Goal: Transaction & Acquisition: Obtain resource

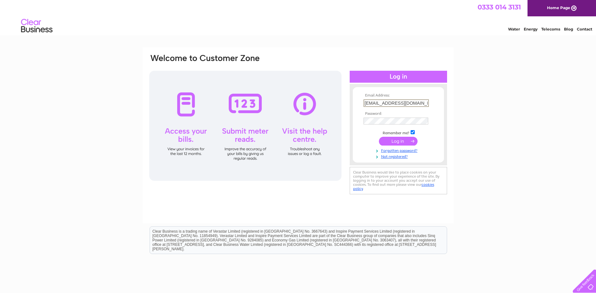
click at [418, 102] on input "marcus9958@hotmail.com" at bounding box center [396, 103] width 65 height 8
type input "m"
click at [475, 201] on div "Email Address: Password:" at bounding box center [298, 189] width 596 height 284
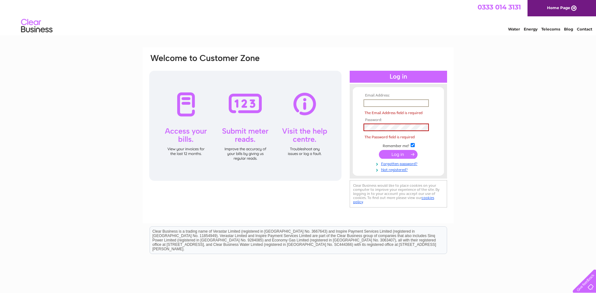
paste input "yeehong1974@gmail.com"
type input "yeehong1974@gmail.com"
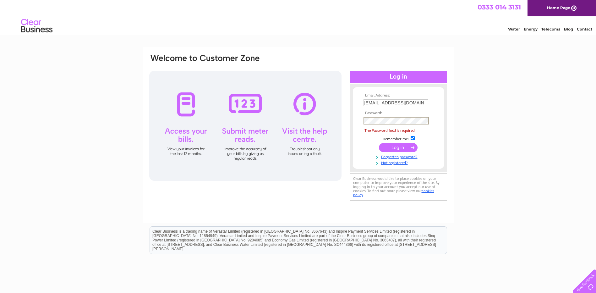
drag, startPoint x: 496, startPoint y: 211, endPoint x: 479, endPoint y: 200, distance: 20.4
click at [496, 211] on div "Email Address: yeehong1974@gmail.com Password: Forgotten password?" at bounding box center [298, 189] width 596 height 284
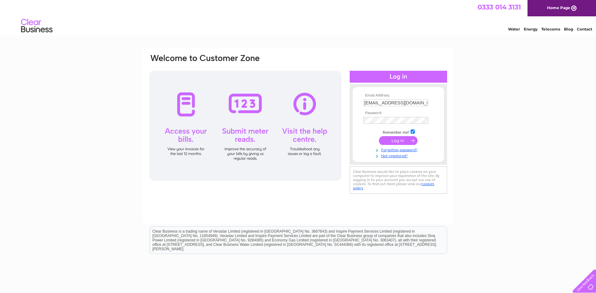
click at [402, 136] on input "submit" at bounding box center [398, 140] width 39 height 9
click at [401, 140] on input "submit" at bounding box center [398, 140] width 39 height 9
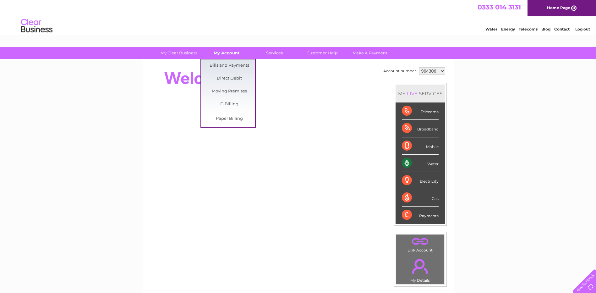
click at [236, 54] on link "My Account" at bounding box center [227, 53] width 52 height 12
click at [232, 65] on link "Bills and Payments" at bounding box center [229, 65] width 52 height 13
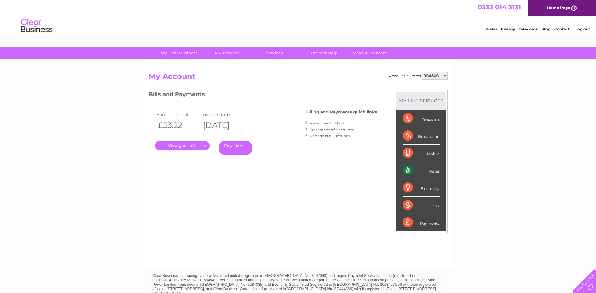
click at [337, 123] on link "View previous bills" at bounding box center [327, 123] width 35 height 5
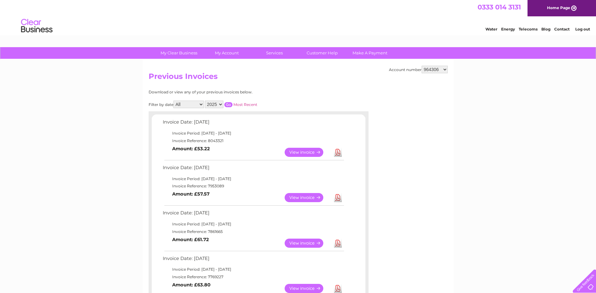
click at [340, 289] on link "Download" at bounding box center [338, 288] width 8 height 9
click at [337, 245] on link "Download" at bounding box center [338, 243] width 8 height 9
click at [340, 198] on link "Download" at bounding box center [338, 197] width 8 height 9
click at [337, 153] on link "Download" at bounding box center [338, 152] width 8 height 9
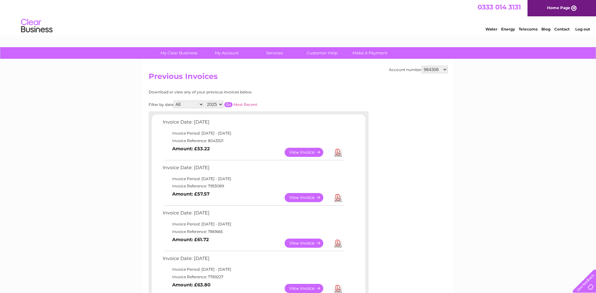
click at [445, 68] on select "964306 1042330 1051154" at bounding box center [435, 70] width 26 height 8
select select "1042330"
click at [422, 66] on select "964306 1042330 1051154" at bounding box center [435, 70] width 26 height 8
click at [340, 287] on link "Download" at bounding box center [338, 288] width 8 height 9
click at [339, 245] on link "Download" at bounding box center [338, 243] width 8 height 9
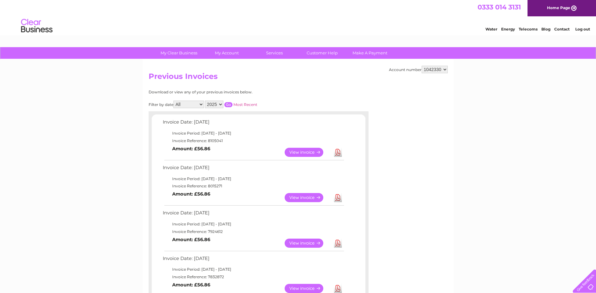
click at [338, 198] on link "Download" at bounding box center [338, 197] width 8 height 9
click at [340, 153] on link "Download" at bounding box center [338, 152] width 8 height 9
click at [445, 70] on select "964306 1042330 1051154" at bounding box center [435, 70] width 26 height 8
select select "1051154"
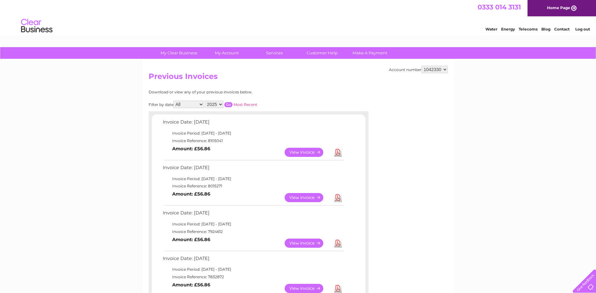
click at [422, 66] on select "964306 1042330 1051154" at bounding box center [435, 70] width 26 height 8
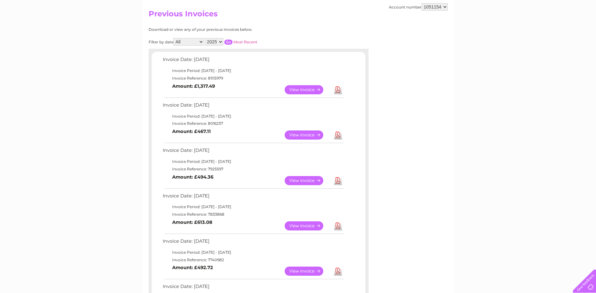
scroll to position [63, 0]
click at [338, 225] on link "Download" at bounding box center [338, 225] width 8 height 9
click at [339, 227] on link "Download" at bounding box center [338, 225] width 8 height 9
click at [339, 180] on link "Download" at bounding box center [338, 180] width 8 height 9
click at [337, 134] on link "Download" at bounding box center [338, 134] width 8 height 9
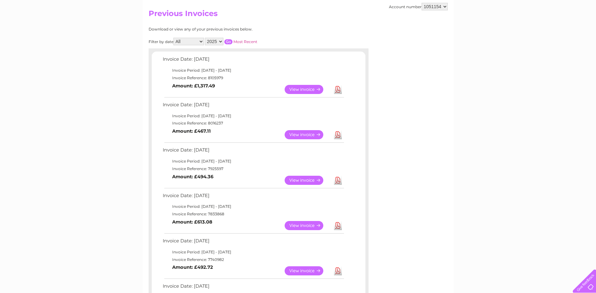
click at [339, 91] on link "Download" at bounding box center [338, 89] width 8 height 9
